Goal: Submit feedback/report problem

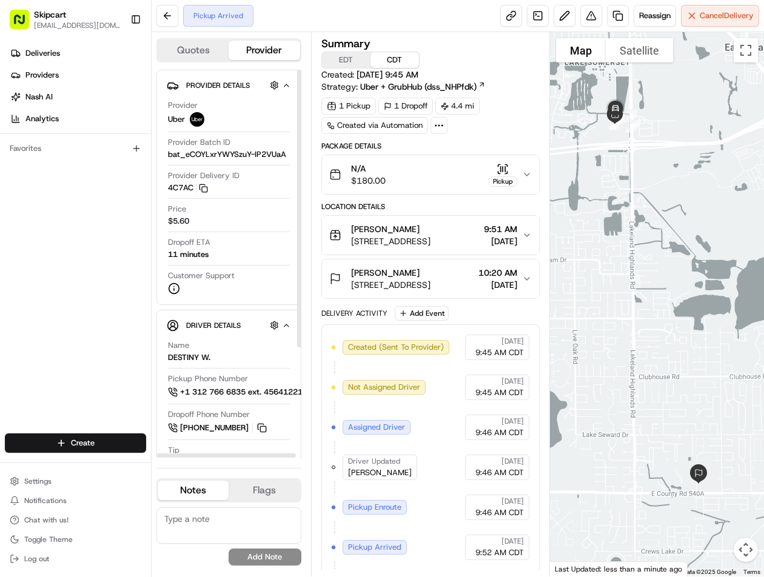
scroll to position [40, 0]
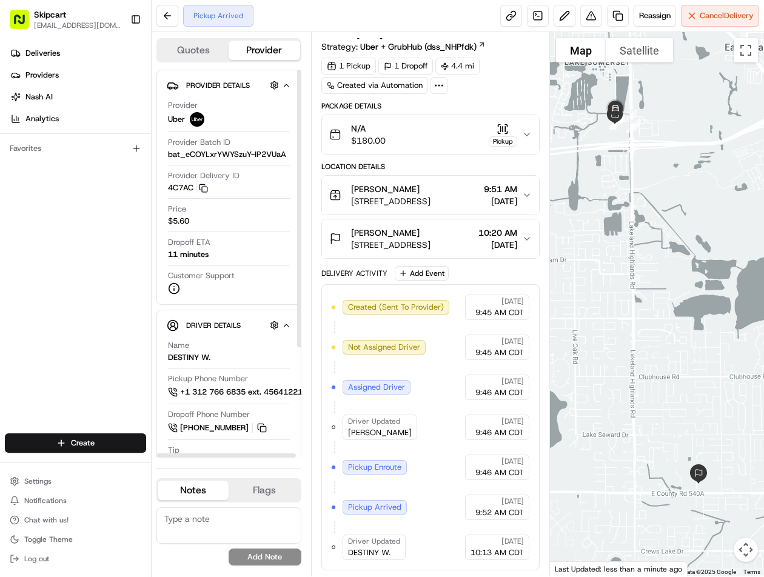
click at [344, 565] on div "Created (Sent To Provider) Uber 08/18/2025 9:45 AM CDT Not Assigned Driver Uber…" at bounding box center [430, 427] width 218 height 286
click at [360, 557] on span "DESTINY W." at bounding box center [369, 552] width 42 height 11
copy div "DESTINY W. Uber"
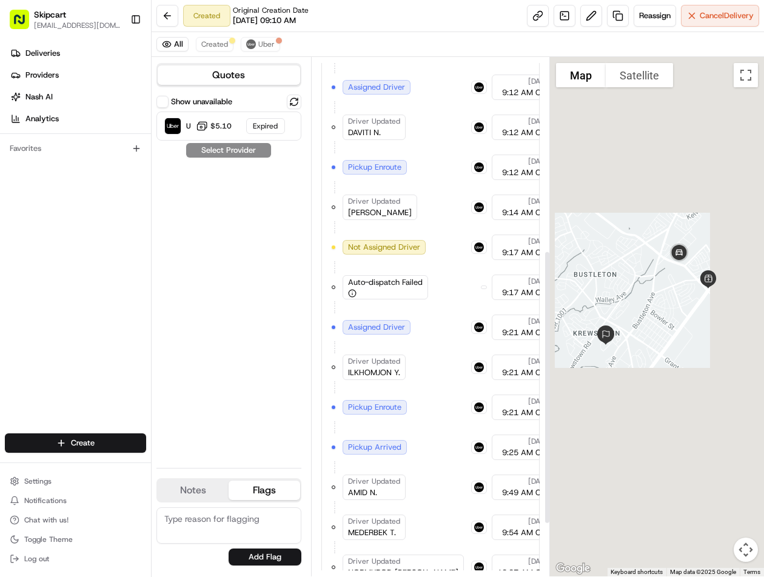
scroll to position [465, 0]
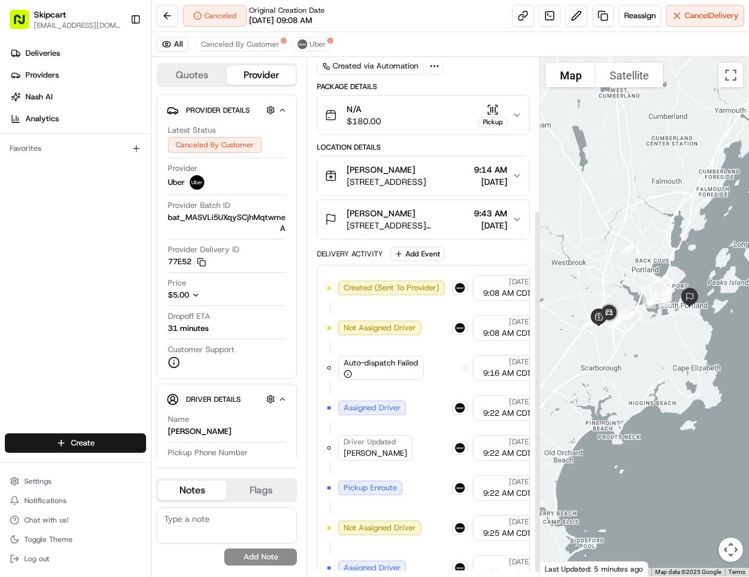
scroll to position [225, 0]
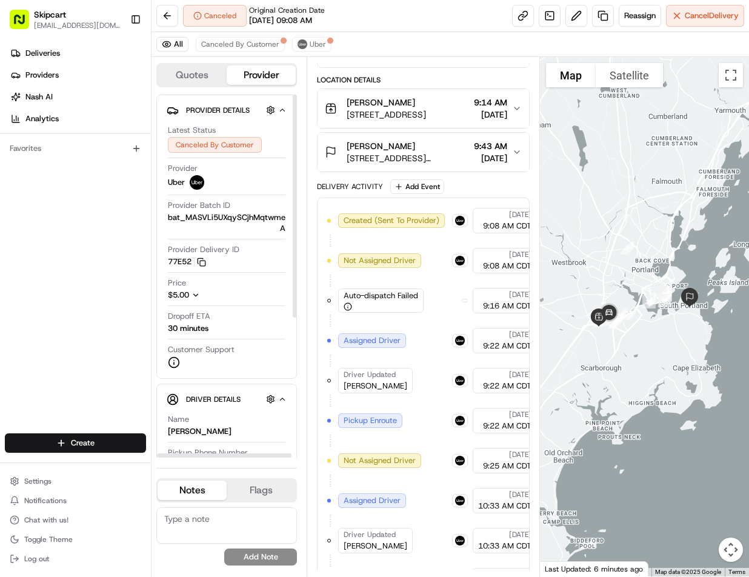
scroll to position [225, 0]
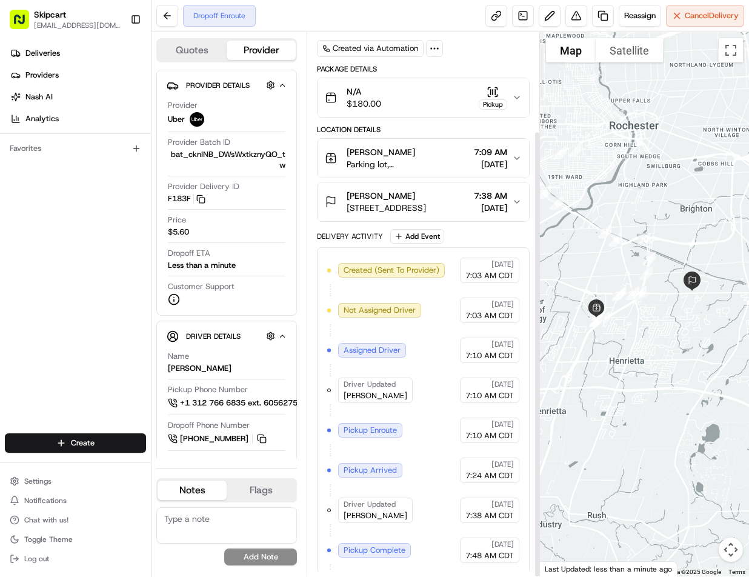
scroll to position [120, 0]
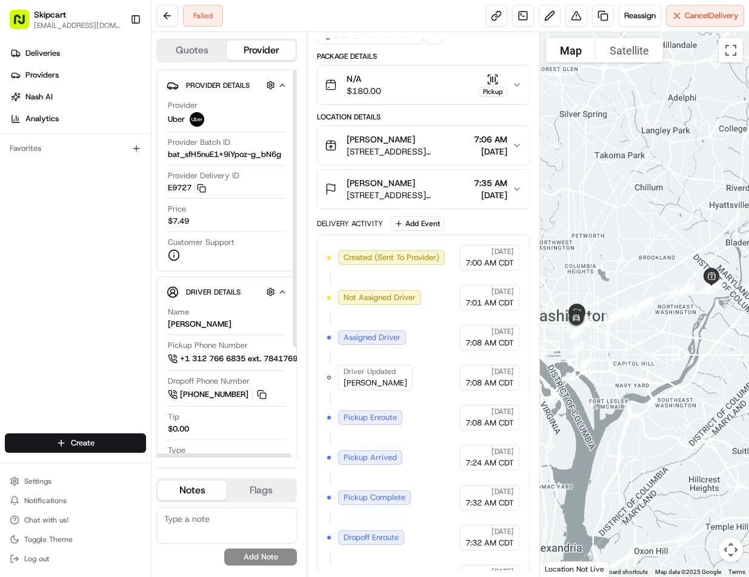
scroll to position [160, 0]
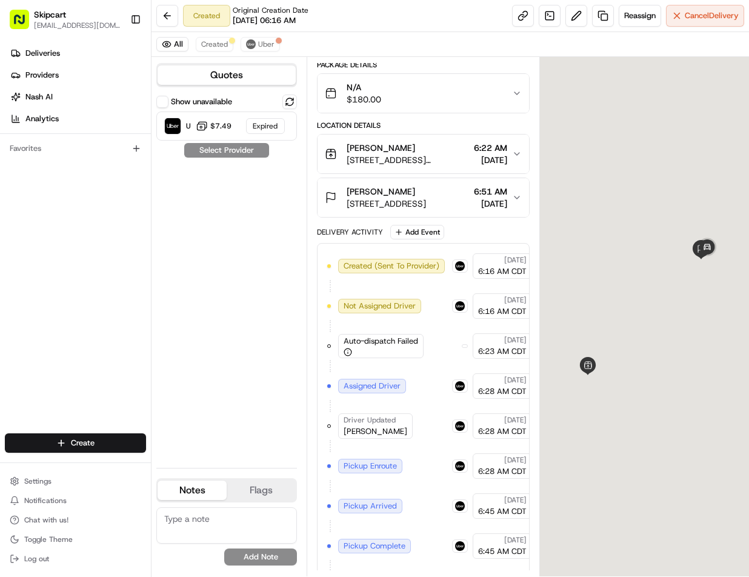
scroll to position [185, 0]
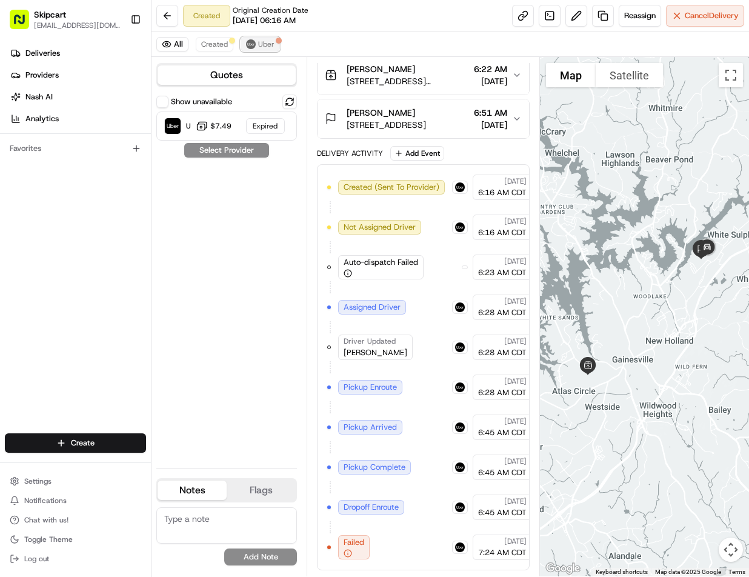
click at [260, 41] on span "Uber" at bounding box center [266, 44] width 16 height 10
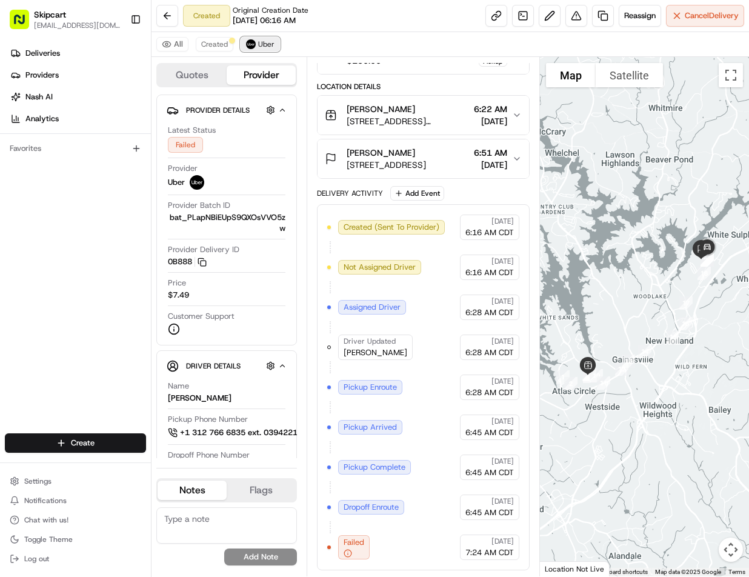
scroll to position [145, 0]
click at [570, 20] on button at bounding box center [577, 16] width 22 height 22
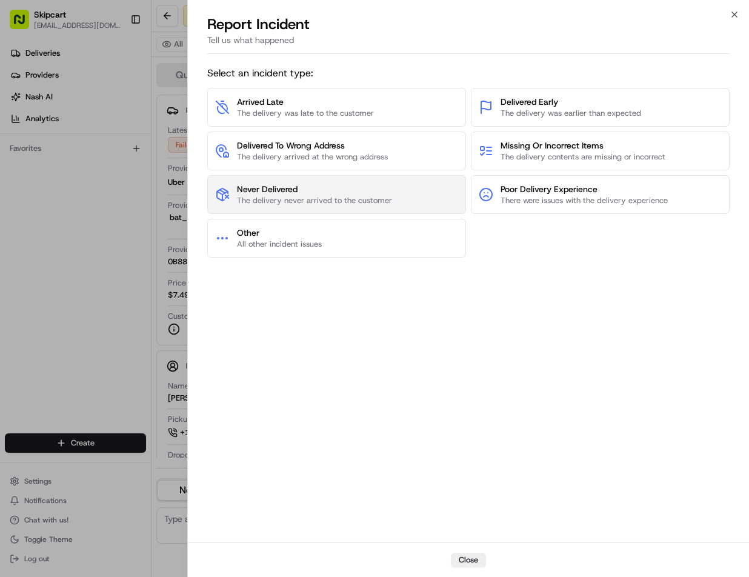
click at [349, 194] on span "Never Delivered" at bounding box center [314, 189] width 155 height 12
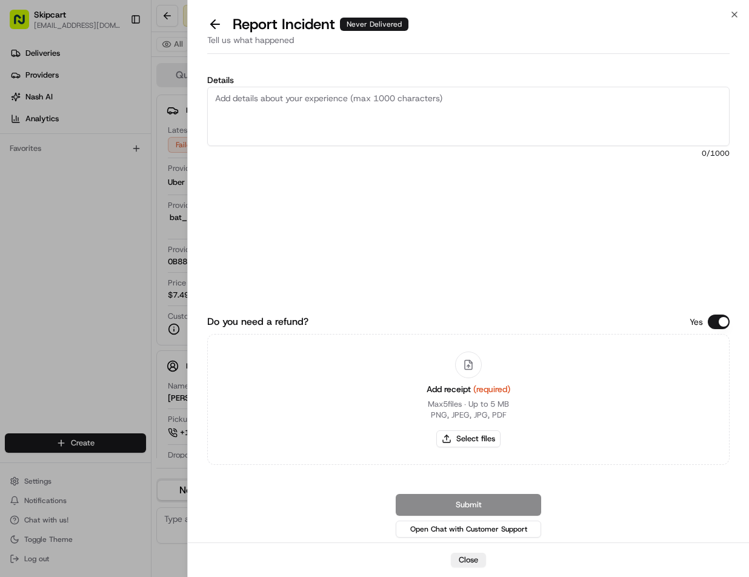
click at [318, 98] on textarea "Details" at bounding box center [468, 116] width 522 height 59
click at [475, 434] on button "Select files" at bounding box center [468, 438] width 64 height 17
type input "C:\fakepath\Capture.JPG"
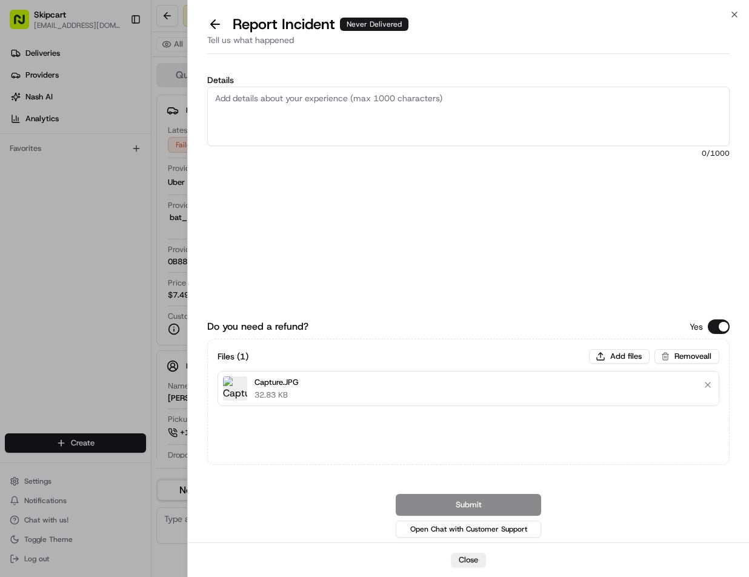
click at [470, 117] on textarea "Details" at bounding box center [468, 116] width 522 height 59
paste textarea "Customer reported non-delivery, driver cancelled of order after receiving items…"
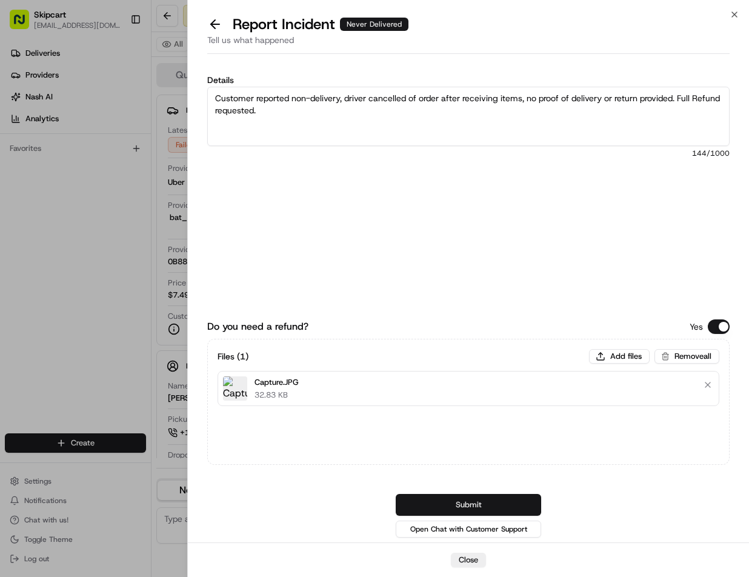
type textarea "Customer reported non-delivery, driver cancelled of order after receiving items…"
click at [427, 499] on button "Submit" at bounding box center [468, 505] width 145 height 22
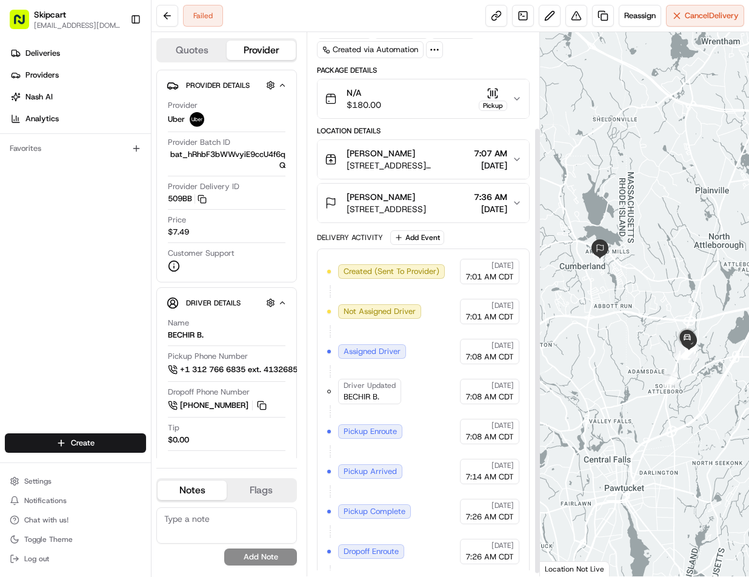
scroll to position [120, 0]
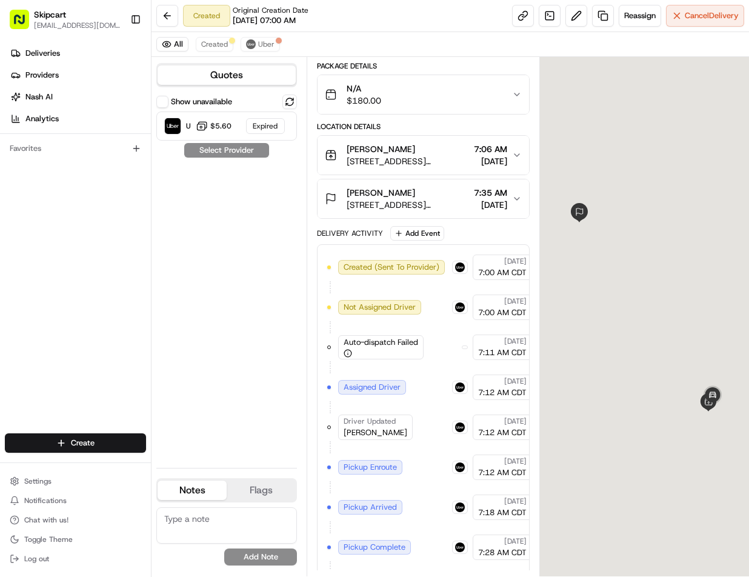
scroll to position [185, 0]
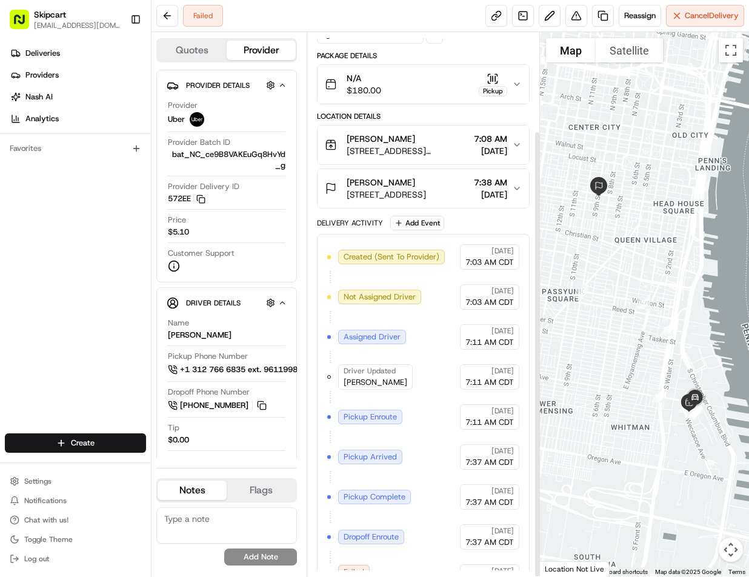
scroll to position [120, 0]
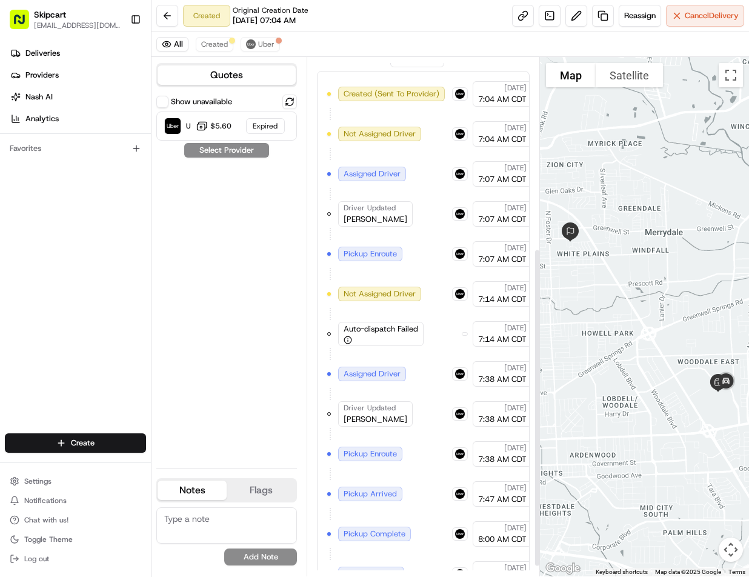
scroll to position [328, 0]
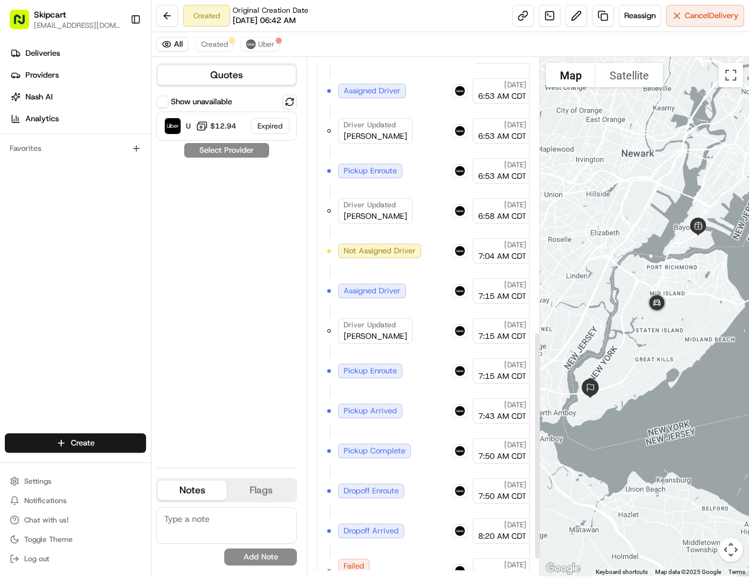
scroll to position [665, 0]
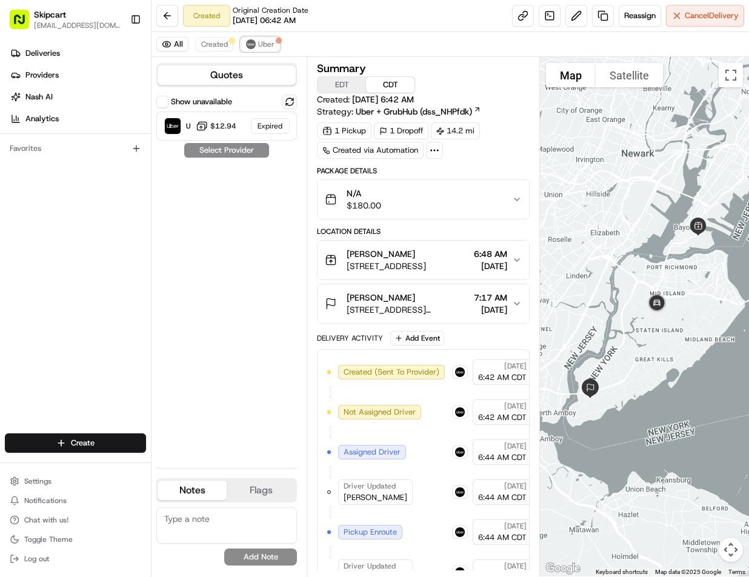
drag, startPoint x: 270, startPoint y: 51, endPoint x: 321, endPoint y: 47, distance: 51.0
click at [270, 51] on button "Uber" at bounding box center [260, 44] width 39 height 15
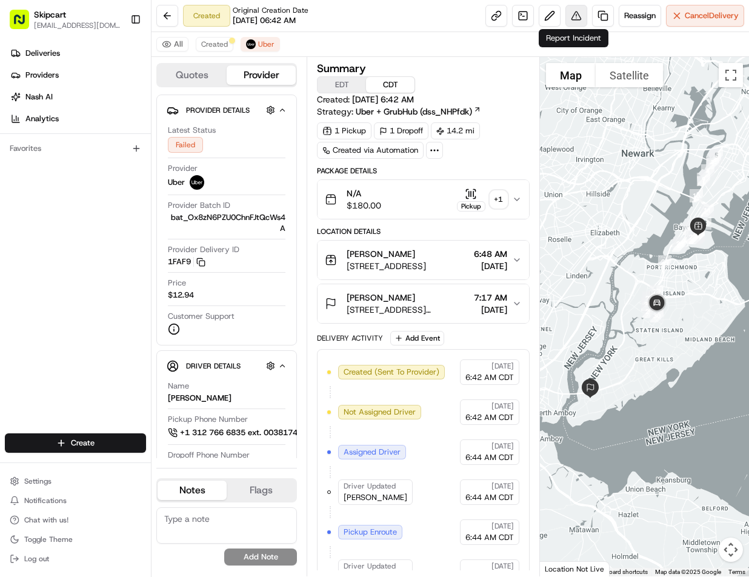
click at [576, 18] on button at bounding box center [577, 16] width 22 height 22
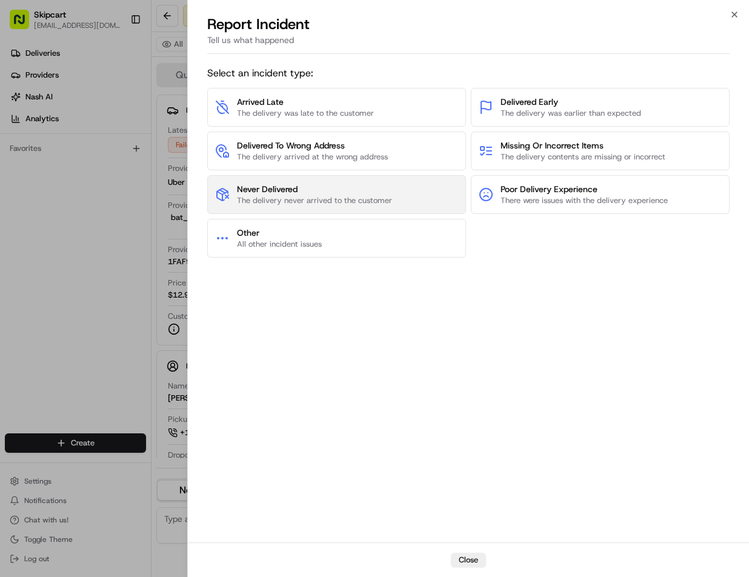
click at [308, 190] on span "Never Delivered" at bounding box center [314, 189] width 155 height 12
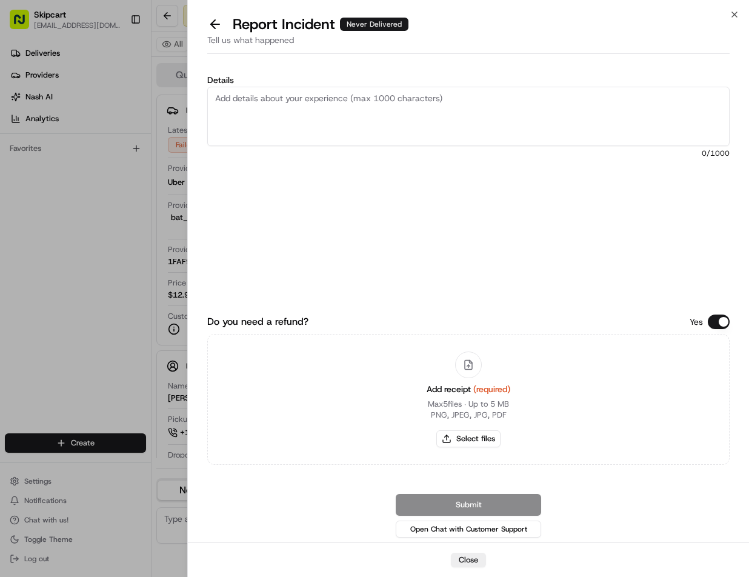
click at [284, 121] on textarea "Details" at bounding box center [468, 116] width 522 height 59
click at [461, 436] on button "Select files" at bounding box center [468, 438] width 64 height 17
type input "C:\fakepath\Capture.JPG"
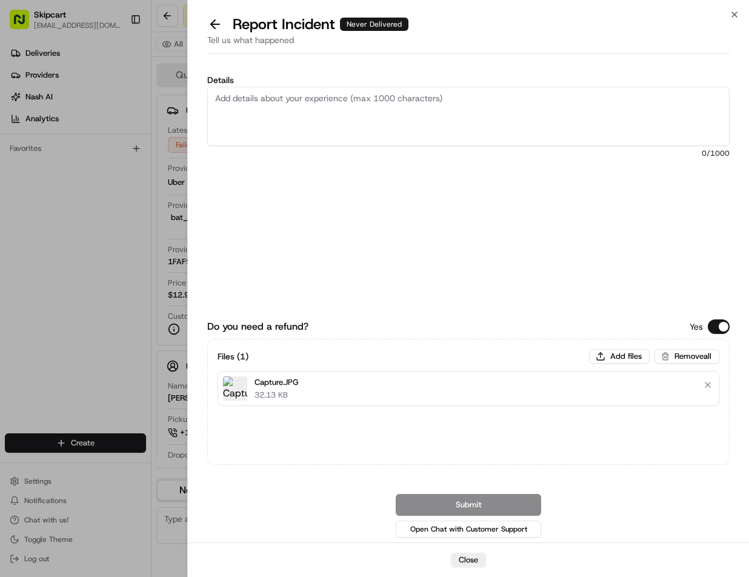
click at [348, 119] on textarea "Details" at bounding box center [468, 116] width 522 height 59
paste textarea "Customer reported non-delivery, driver cancelled off order after receiving the …"
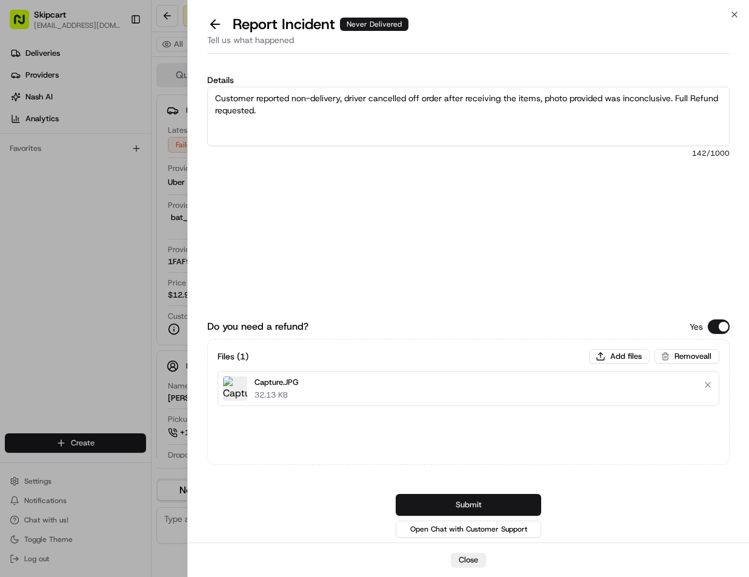
type textarea "Customer reported non-delivery, driver cancelled off order after receiving the …"
click at [481, 508] on button "Submit" at bounding box center [468, 505] width 145 height 22
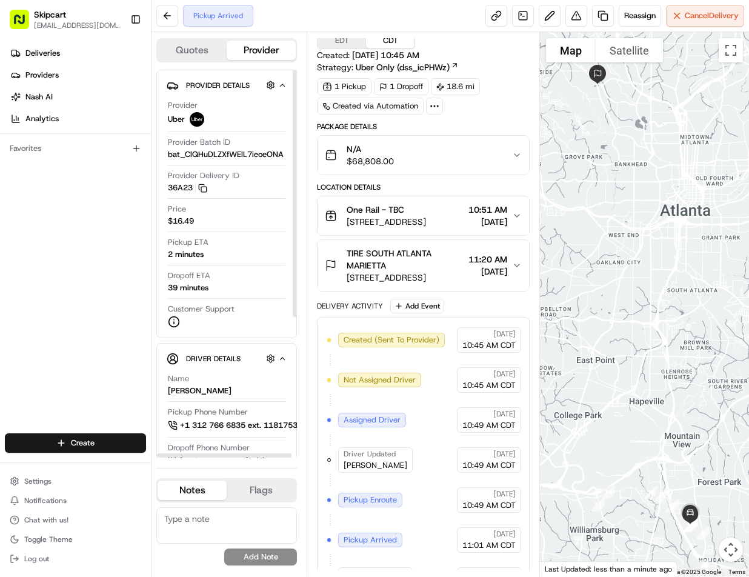
scroll to position [52, 0]
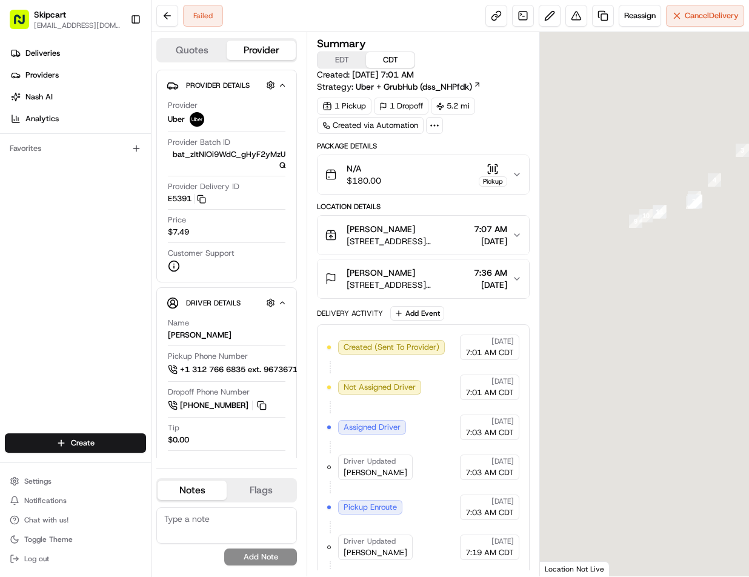
scroll to position [200, 0]
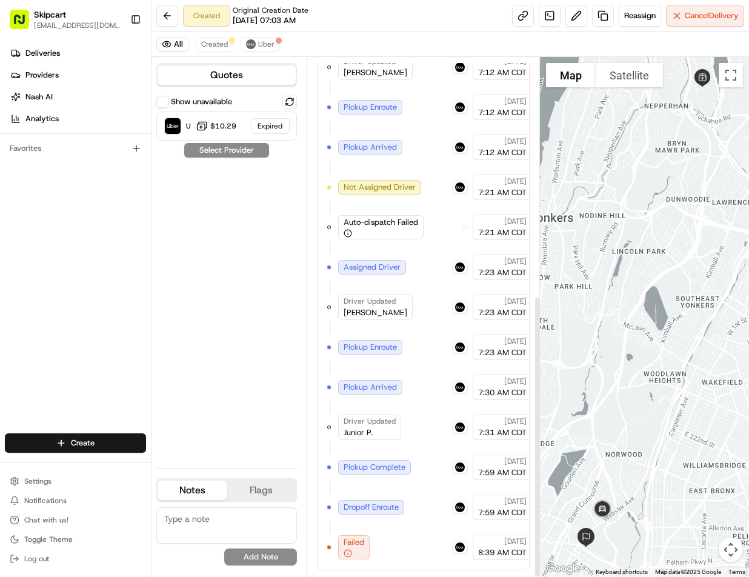
scroll to position [437, 0]
click at [250, 39] on button "Uber" at bounding box center [260, 44] width 39 height 15
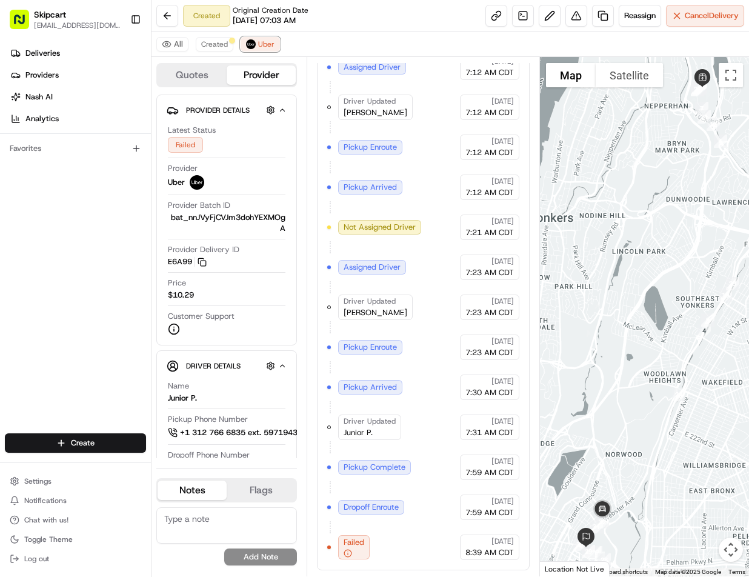
scroll to position [397, 0]
click at [572, 15] on button at bounding box center [577, 16] width 22 height 22
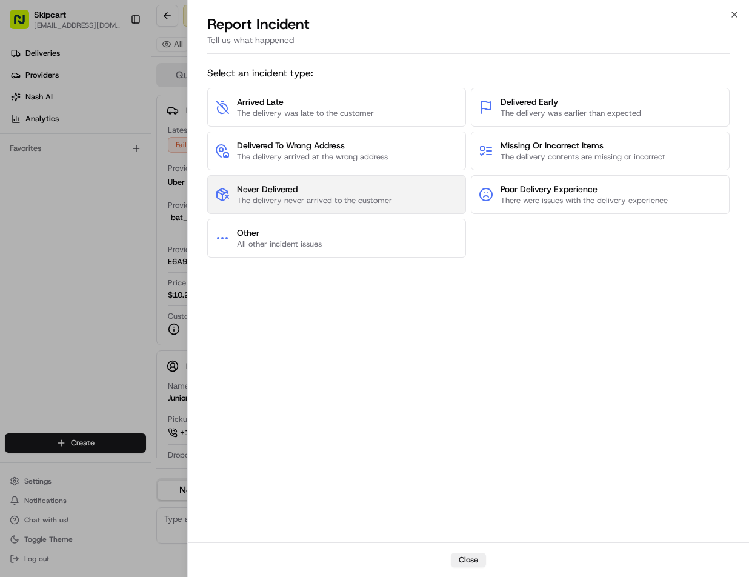
click at [343, 199] on span "The delivery never arrived to the customer" at bounding box center [314, 200] width 155 height 11
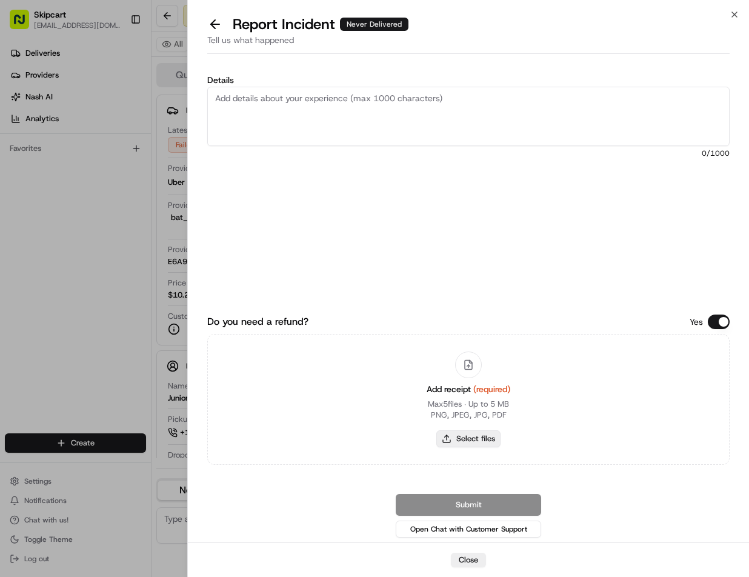
click at [462, 439] on button "Select files" at bounding box center [468, 438] width 64 height 17
type input "C:\fakepath\Capture.JPG"
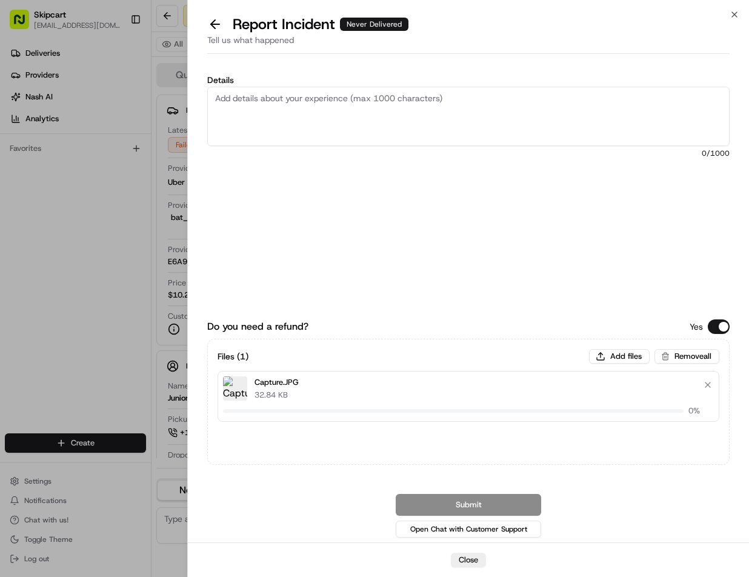
click at [322, 131] on textarea "Details" at bounding box center [468, 116] width 522 height 59
click at [244, 118] on textarea "Details" at bounding box center [468, 116] width 522 height 59
paste textarea "Customer reported non-delivery, driver cancelled of order after receiving items…"
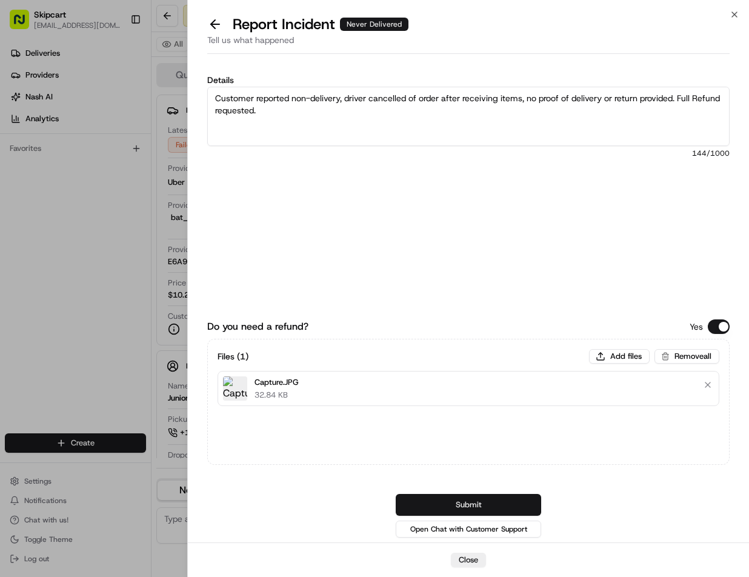
type textarea "Customer reported non-delivery, driver cancelled of order after receiving items…"
click at [443, 499] on button "Submit" at bounding box center [468, 505] width 145 height 22
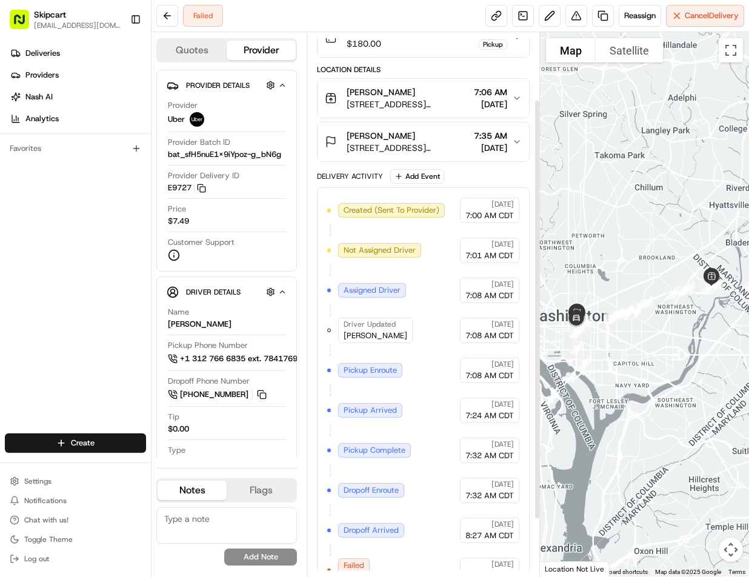
scroll to position [160, 0]
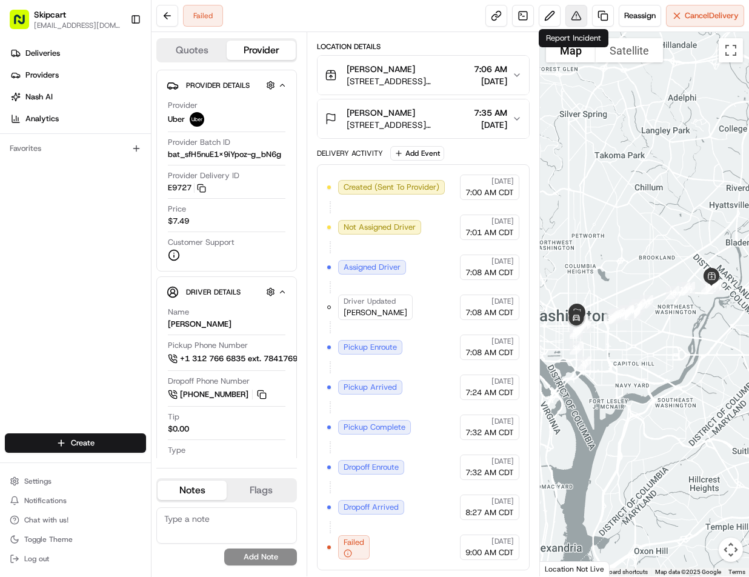
click at [567, 16] on button at bounding box center [577, 16] width 22 height 22
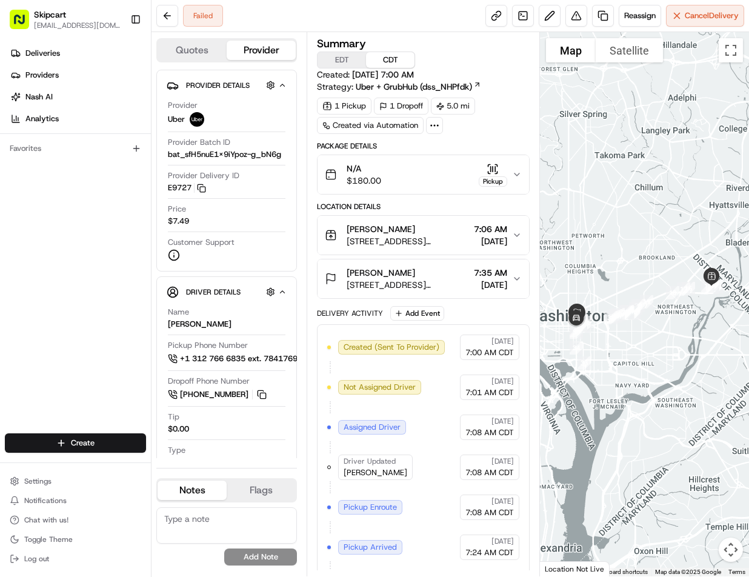
scroll to position [160, 0]
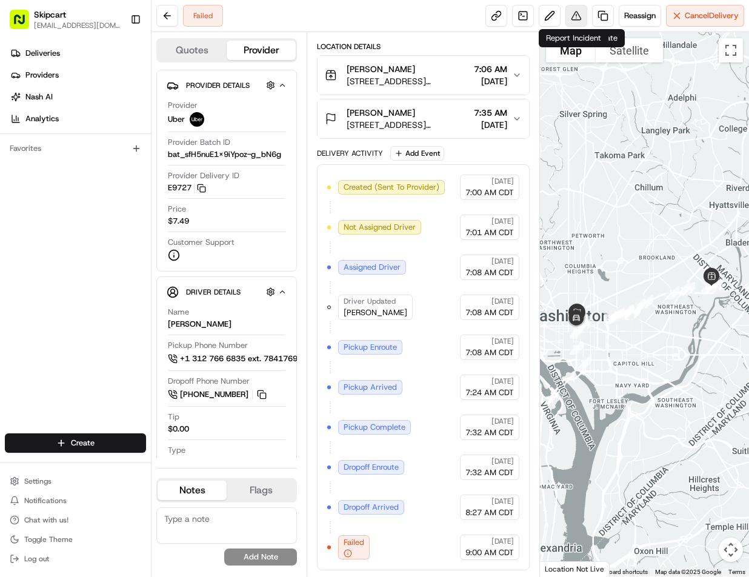
click at [578, 21] on button at bounding box center [577, 16] width 22 height 22
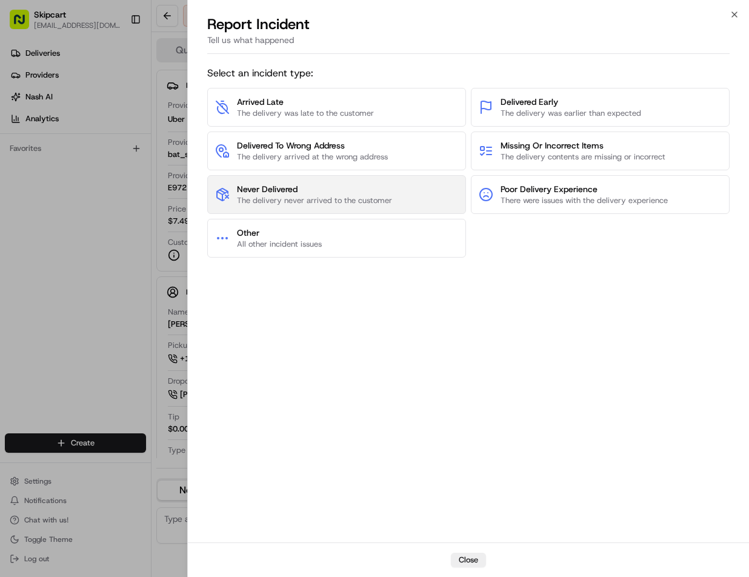
click at [344, 196] on span "The delivery never arrived to the customer" at bounding box center [314, 200] width 155 height 11
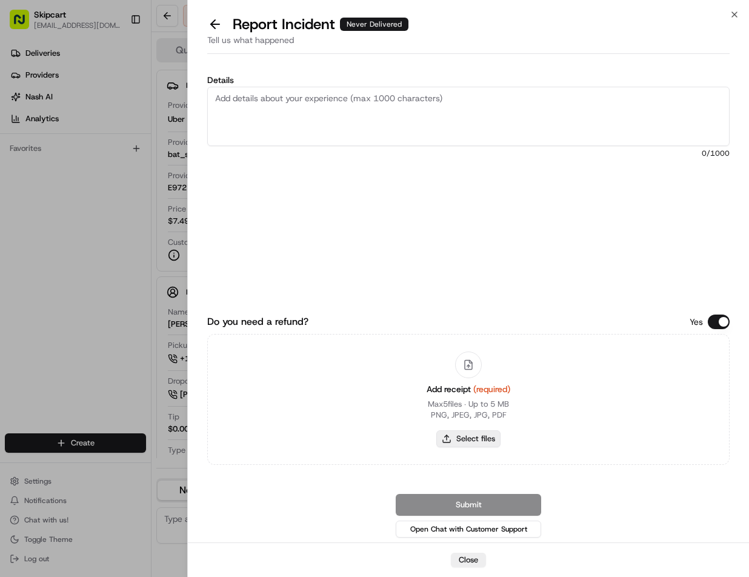
click at [470, 438] on button "Select files" at bounding box center [468, 438] width 64 height 17
type input "C:\fakepath\Capture.JPG"
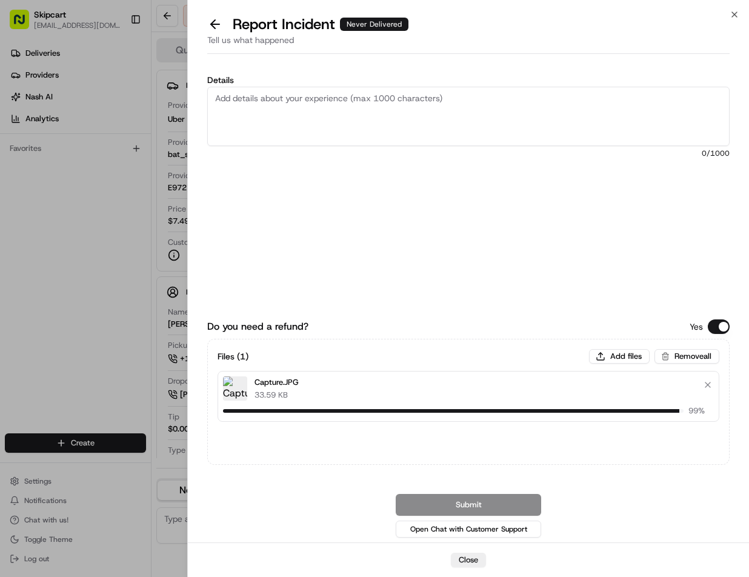
click at [396, 118] on textarea "Details" at bounding box center [468, 116] width 522 height 59
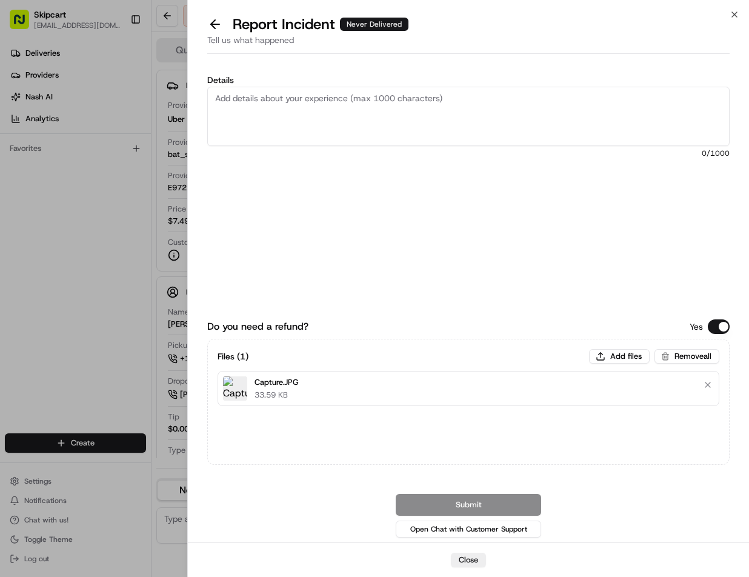
click at [262, 108] on textarea "Details" at bounding box center [468, 116] width 522 height 59
paste textarea "Customer reported non-delivery, driver cancelled of order after receiving items…"
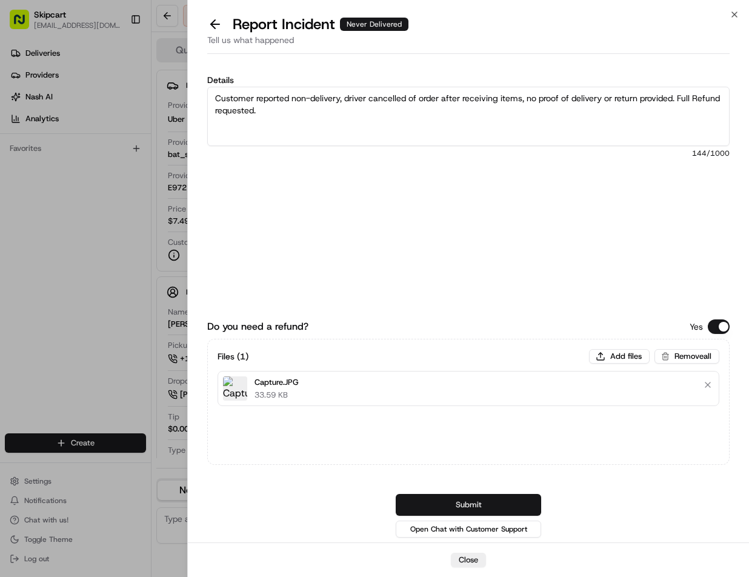
type textarea "Customer reported non-delivery, driver cancelled of order after receiving items…"
click at [436, 512] on button "Submit" at bounding box center [468, 505] width 145 height 22
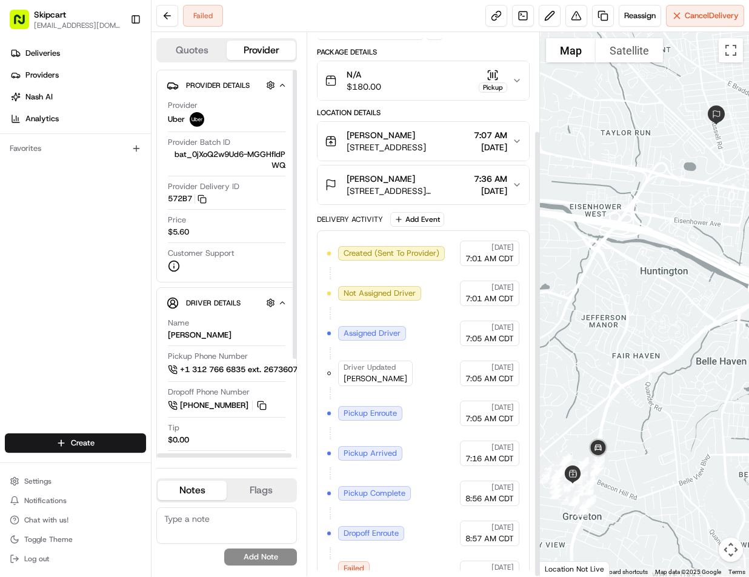
scroll to position [120, 0]
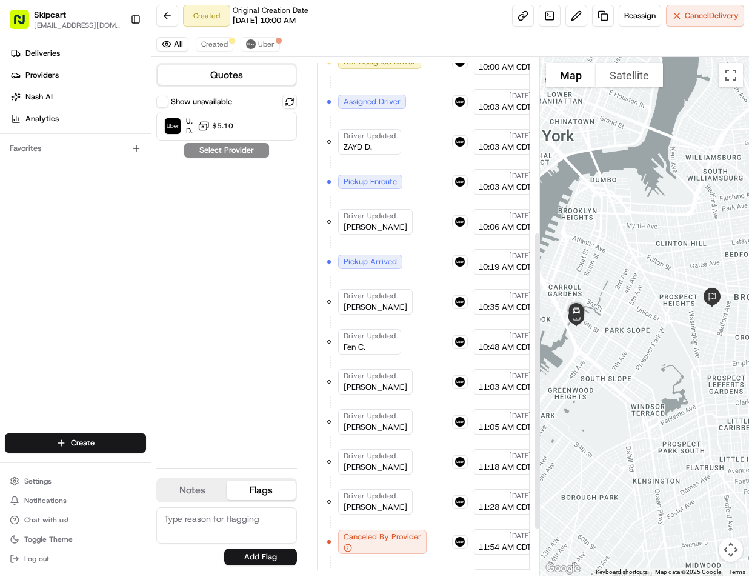
scroll to position [385, 0]
